Goal: Information Seeking & Learning: Learn about a topic

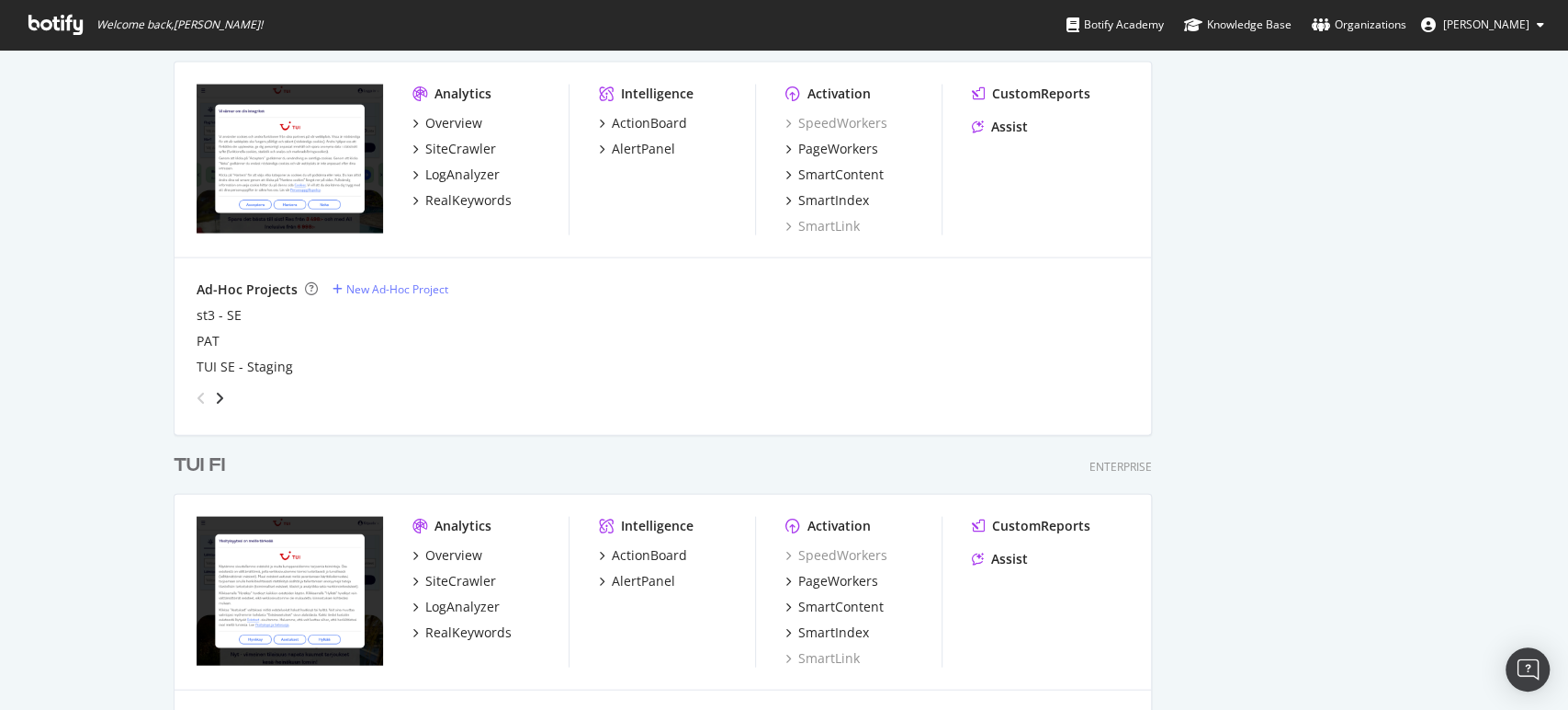
scroll to position [2516, 0]
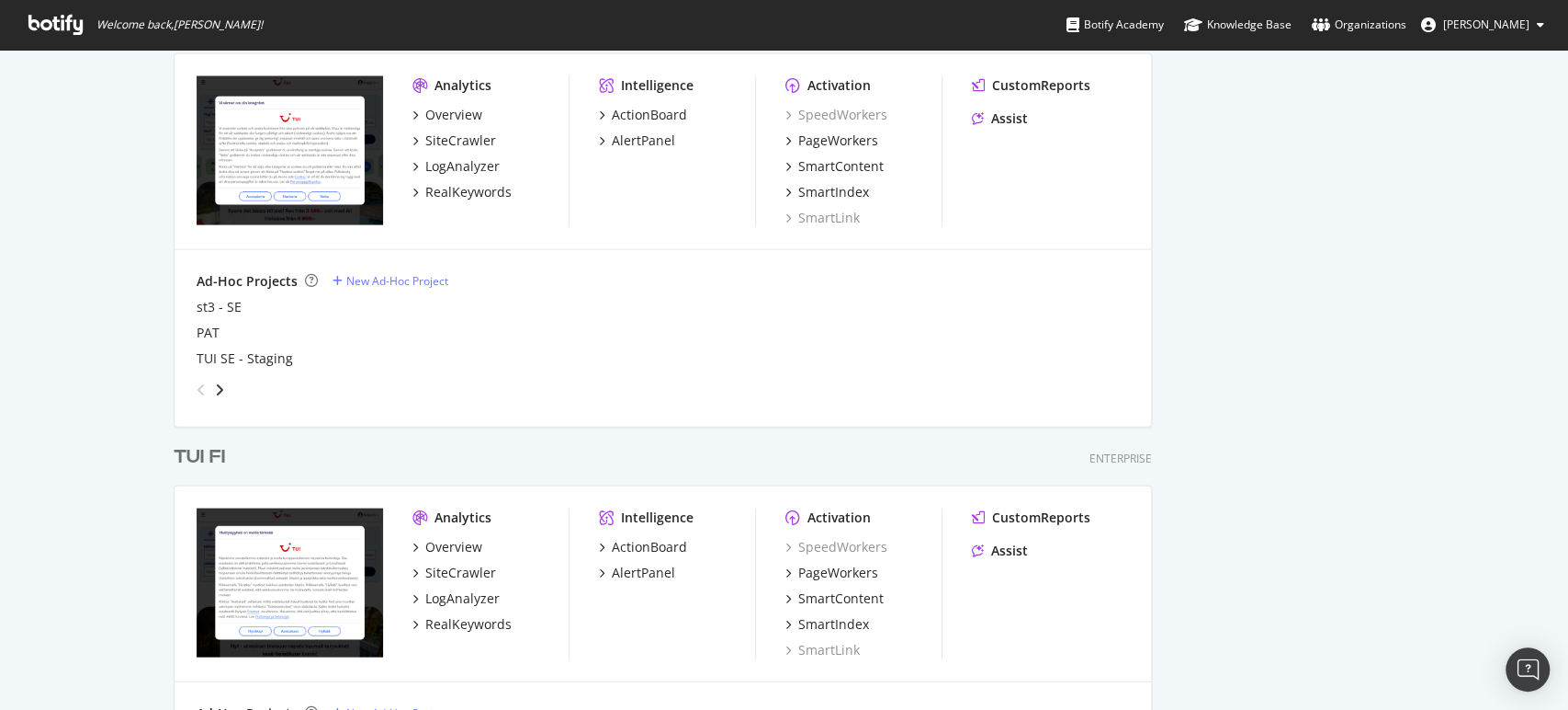
click at [192, 462] on div "TUI FI" at bounding box center [198, 457] width 51 height 27
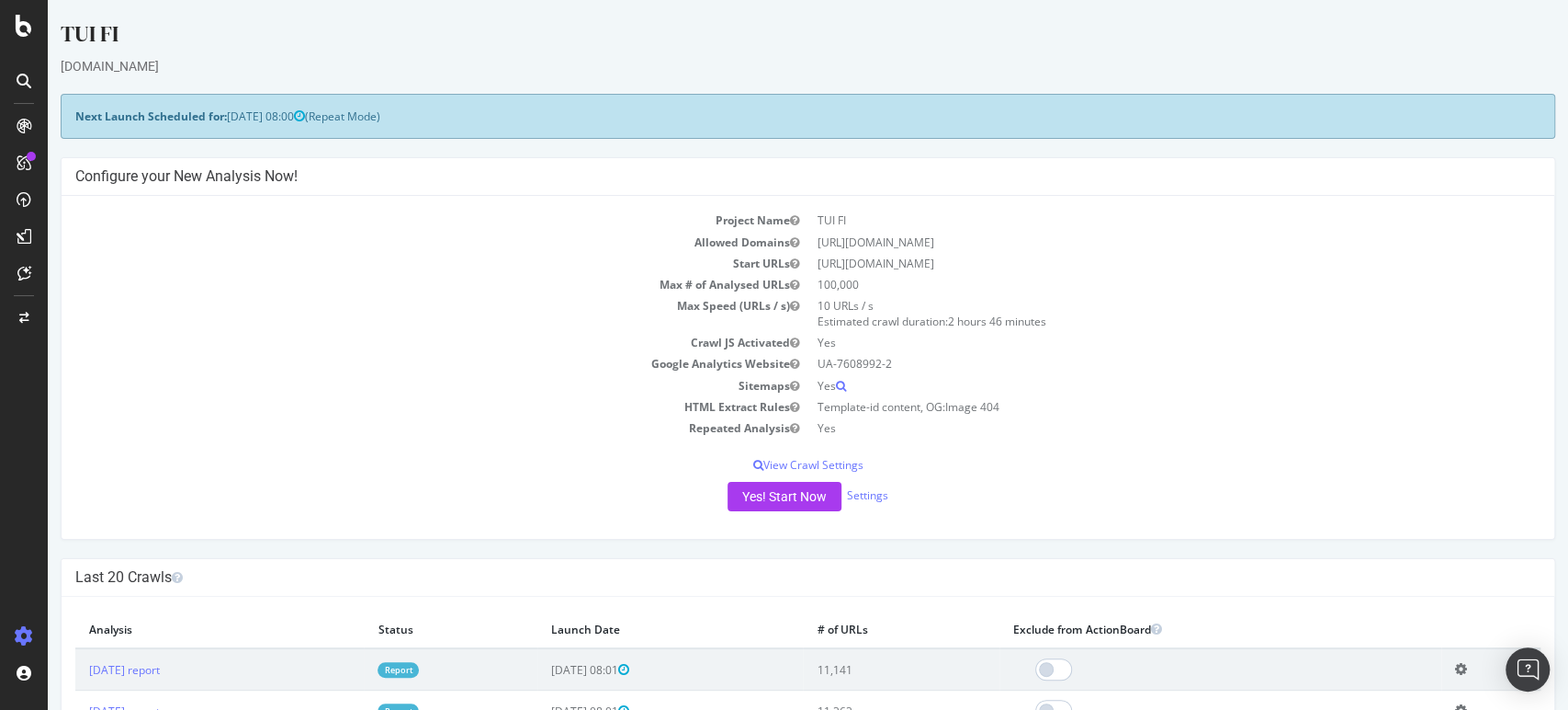
click at [419, 667] on link "Report" at bounding box center [398, 669] width 41 height 16
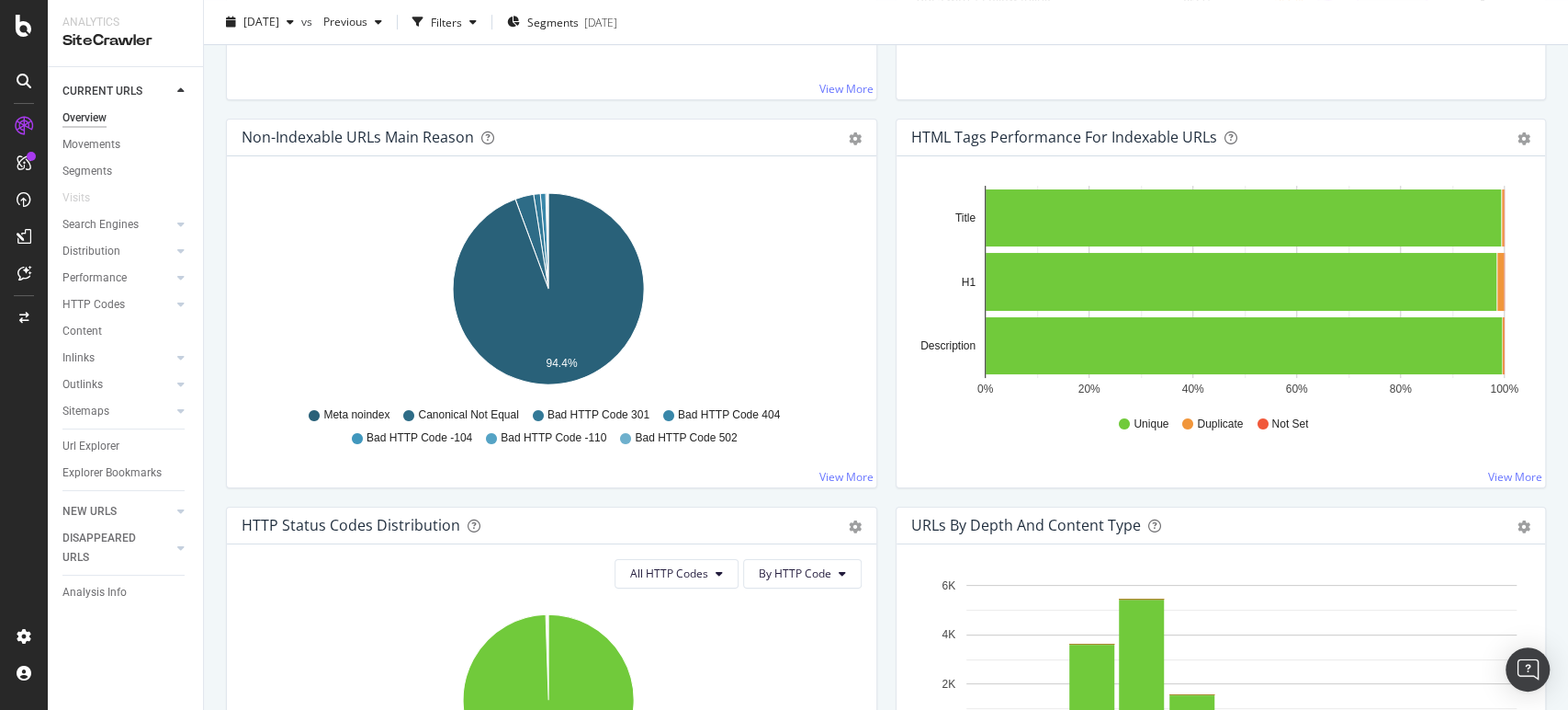
scroll to position [552, 0]
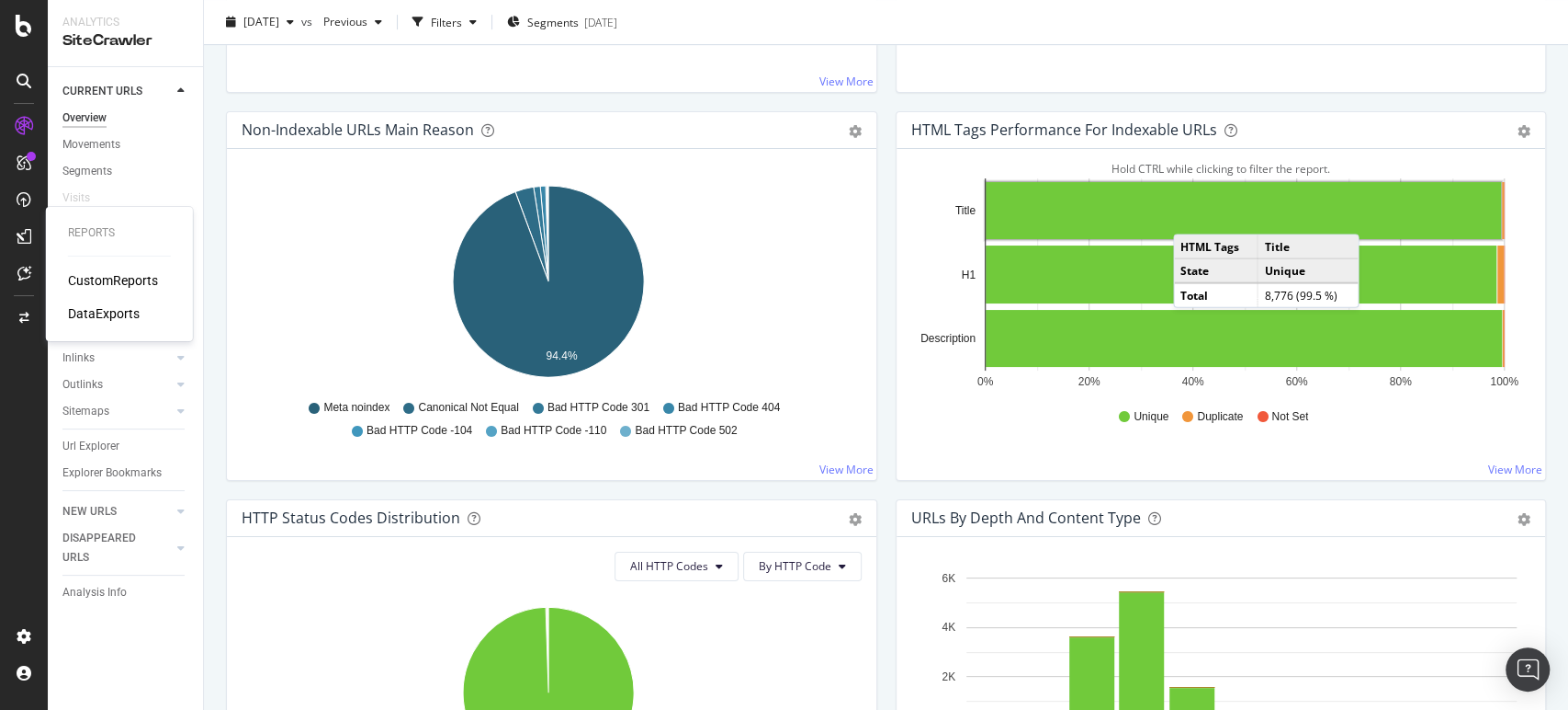
click at [110, 278] on div "CustomReports" at bounding box center [113, 280] width 90 height 19
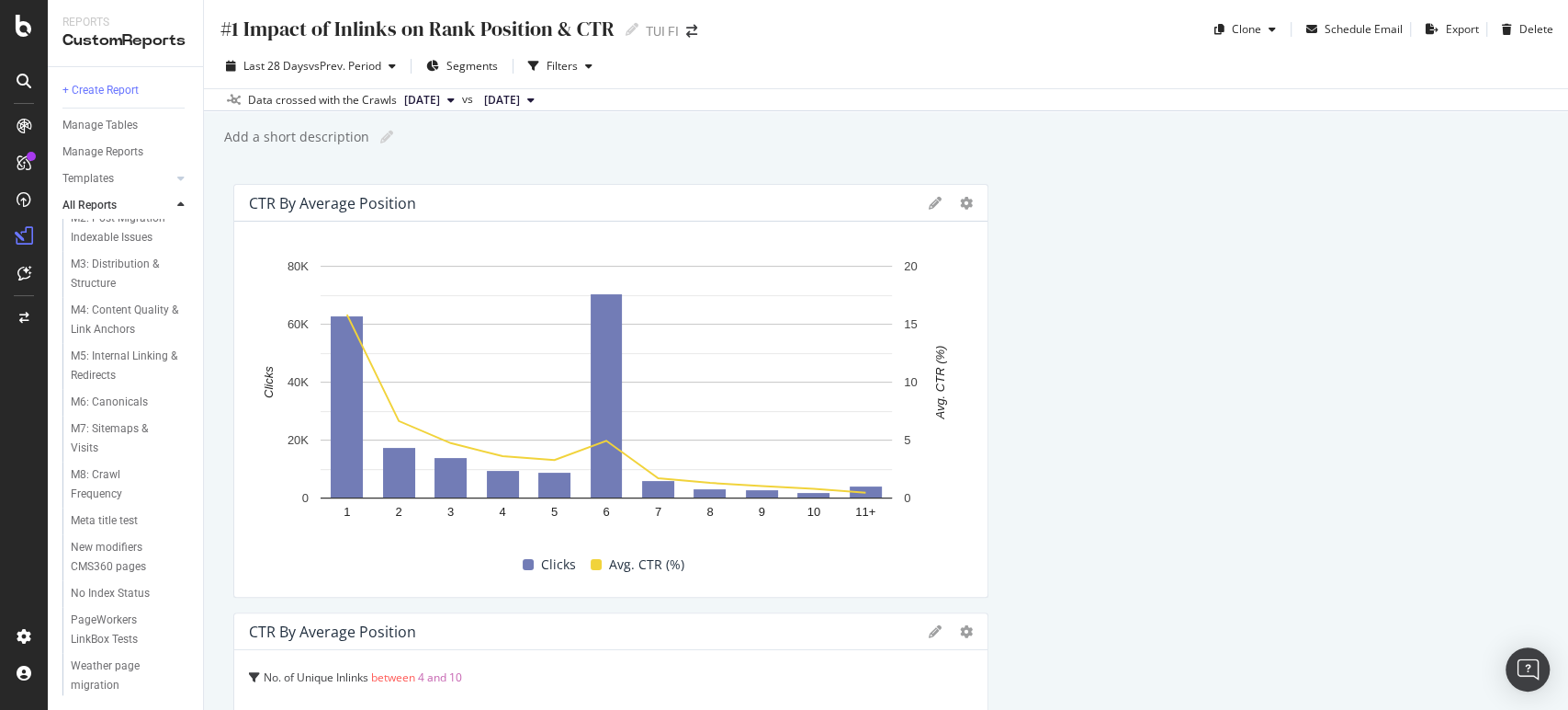
scroll to position [1220, 0]
click at [101, 675] on div "Weather page migration" at bounding box center [122, 675] width 103 height 38
